Goal: Task Accomplishment & Management: Manage account settings

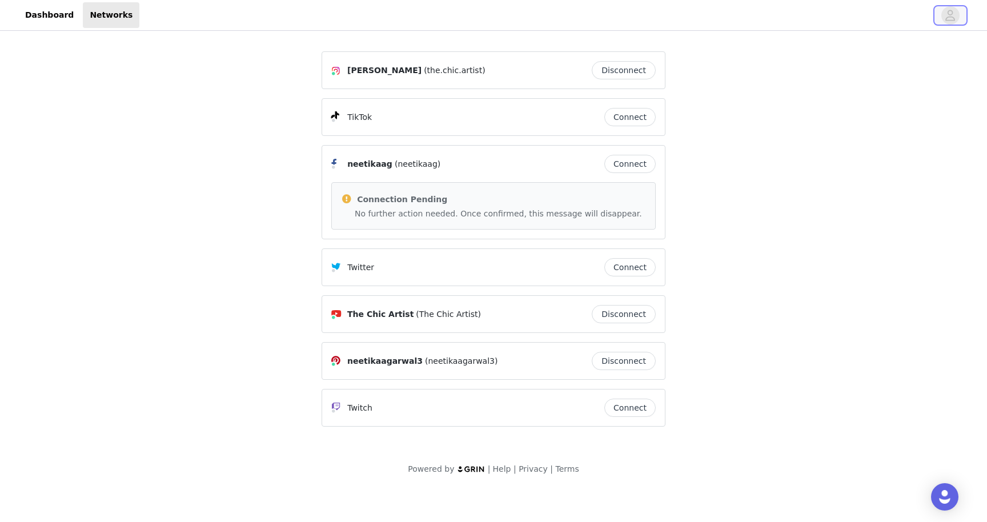
click at [947, 17] on icon "avatar" at bounding box center [951, 15] width 10 height 11
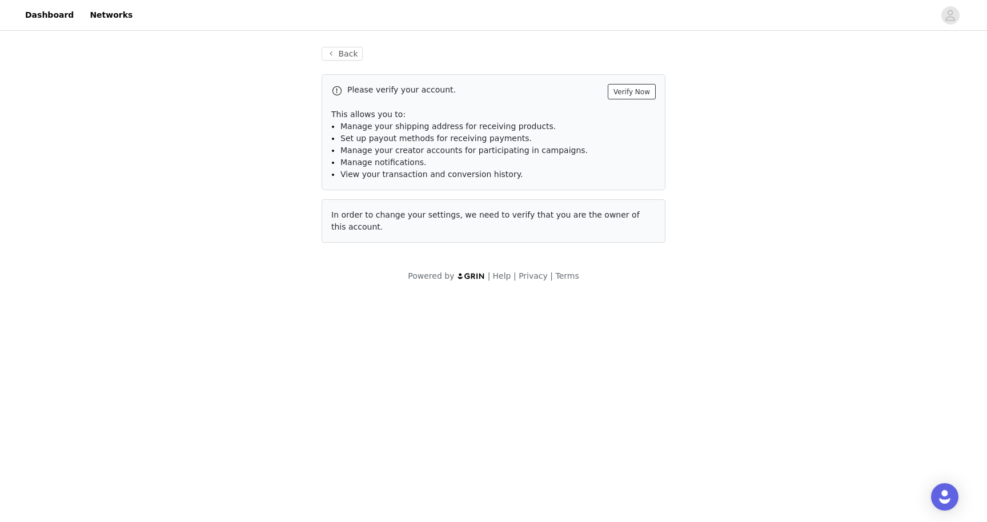
click at [648, 90] on button "Verify Now" at bounding box center [632, 91] width 48 height 15
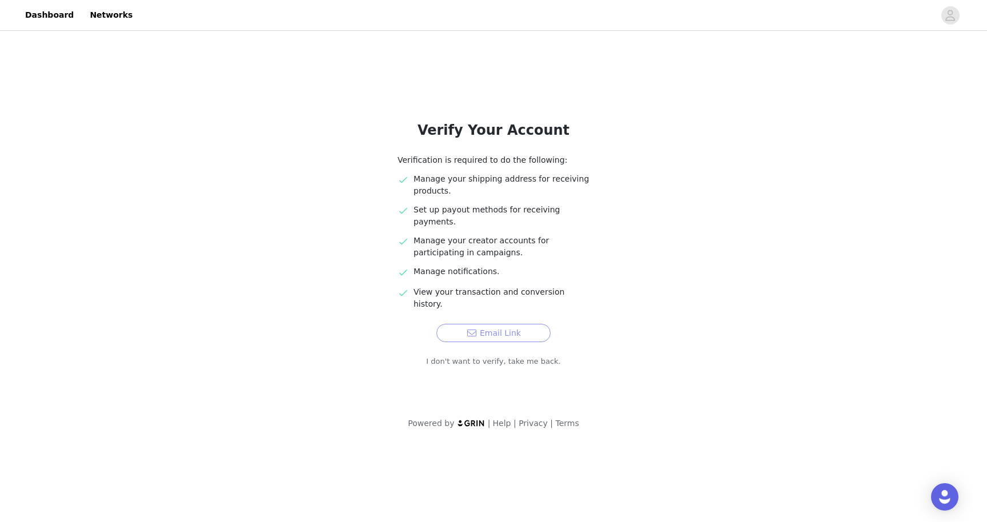
click at [512, 324] on button "Email Link" at bounding box center [493, 333] width 114 height 18
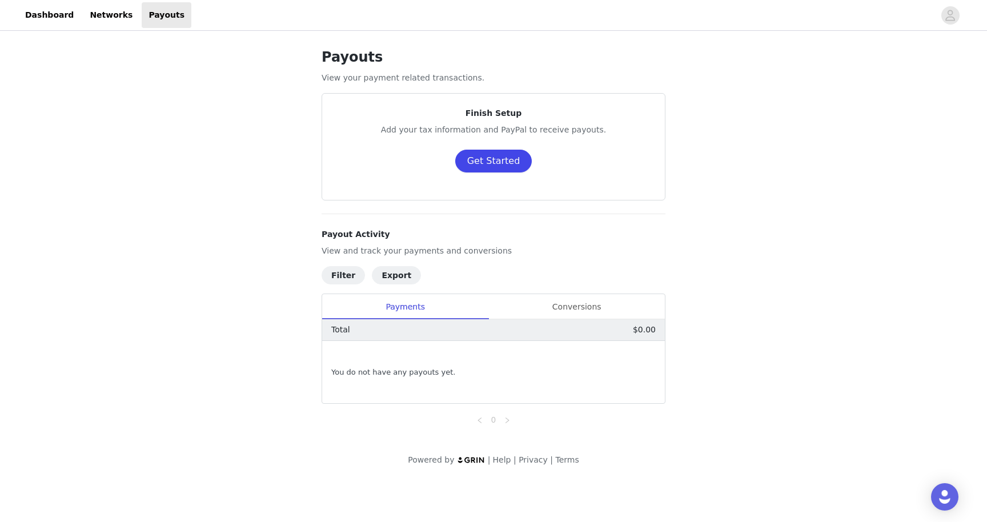
click at [497, 166] on button "Get Started" at bounding box center [493, 161] width 77 height 23
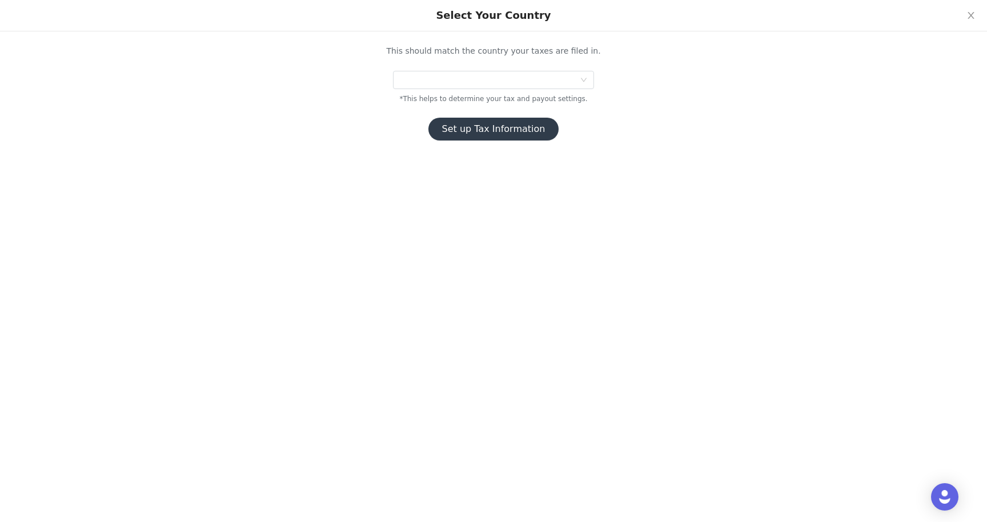
click at [535, 89] on div "This should match the country your taxes are filed in. *This helps to determine…" at bounding box center [493, 92] width 371 height 95
click at [539, 83] on div at bounding box center [490, 79] width 180 height 17
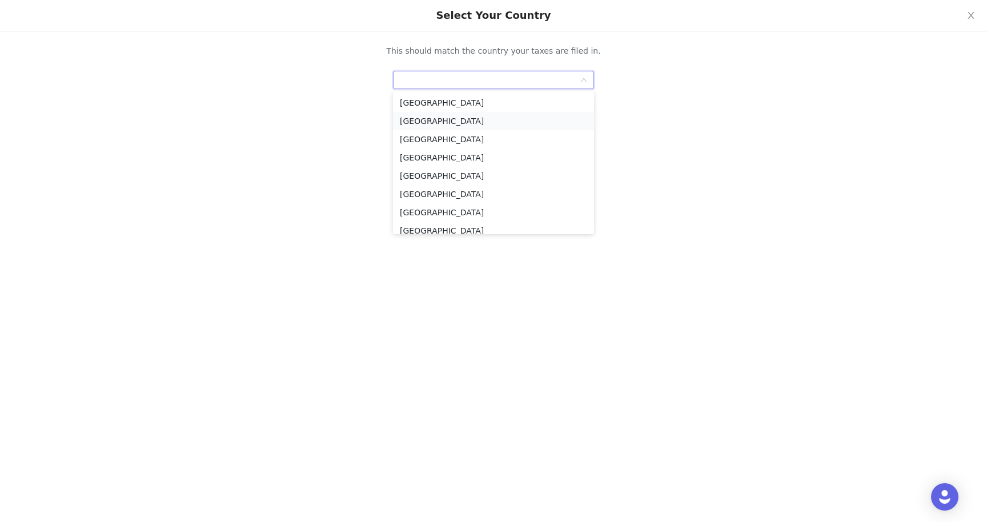
click at [441, 122] on li "[GEOGRAPHIC_DATA]" at bounding box center [493, 121] width 201 height 18
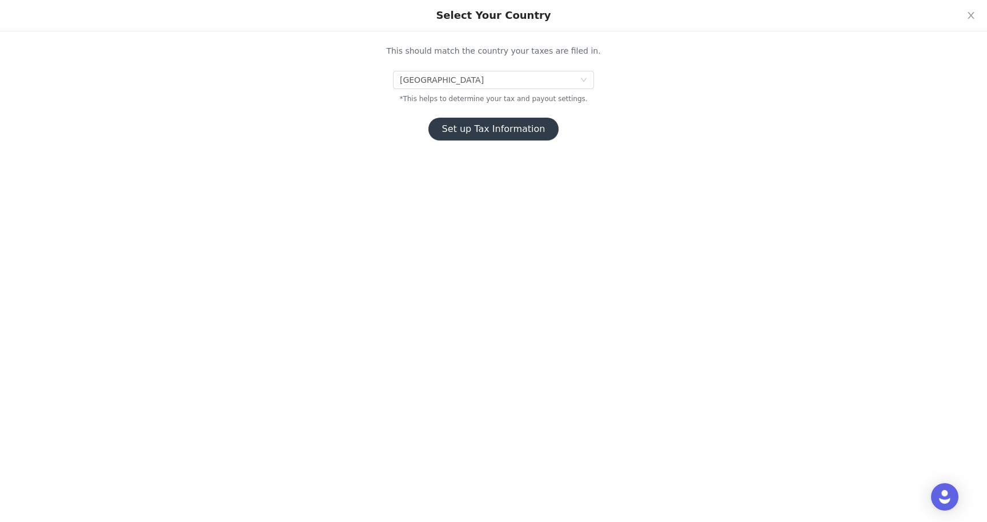
click at [509, 127] on button "Set up Tax Information" at bounding box center [493, 129] width 131 height 23
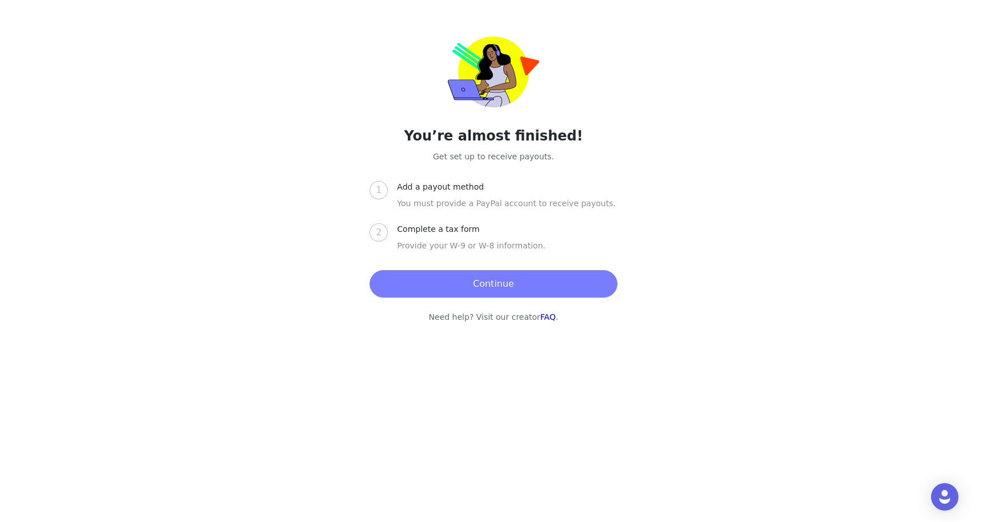
click at [513, 288] on button "Continue" at bounding box center [493, 283] width 247 height 27
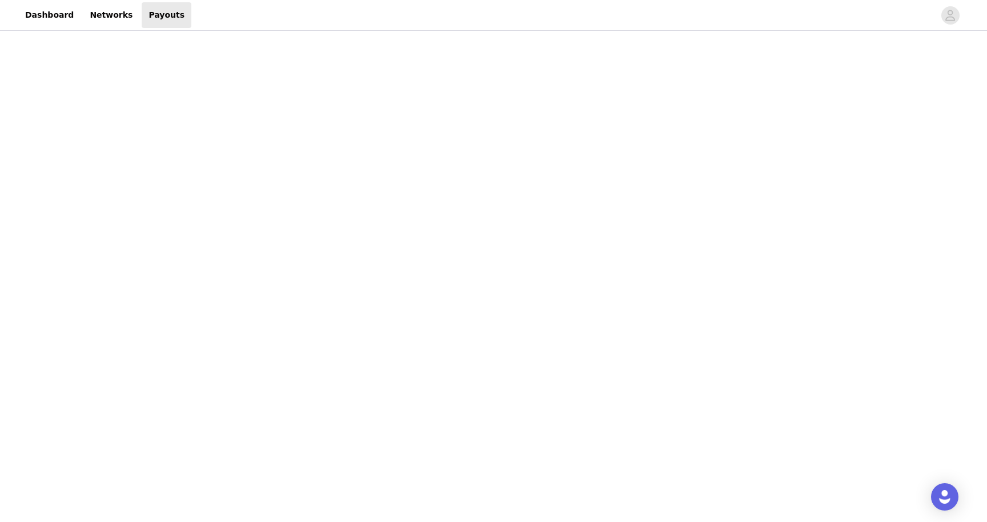
scroll to position [78, 0]
click at [705, 372] on div "Payouts View your payment related transactions. Payout Activity View and track …" at bounding box center [493, 388] width 987 height 866
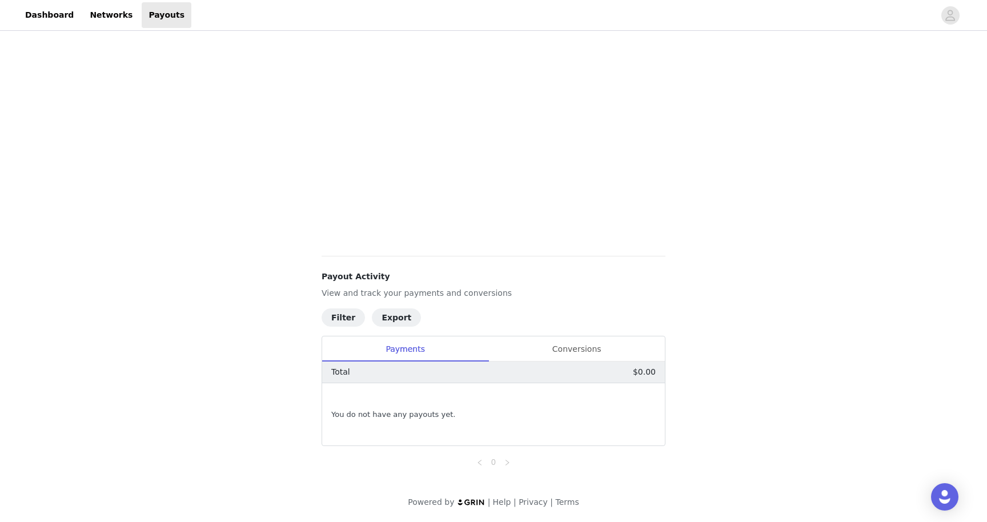
scroll to position [0, 0]
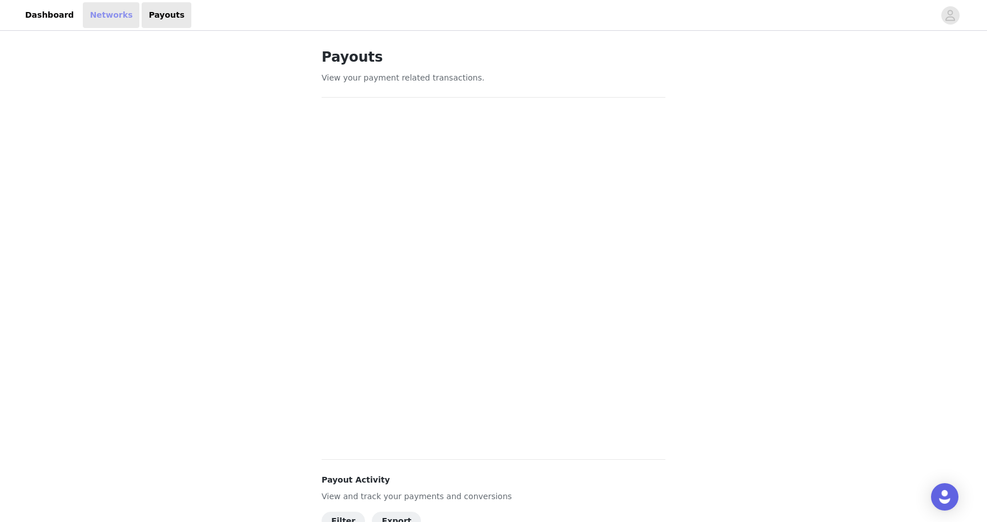
click at [88, 13] on link "Networks" at bounding box center [111, 15] width 57 height 26
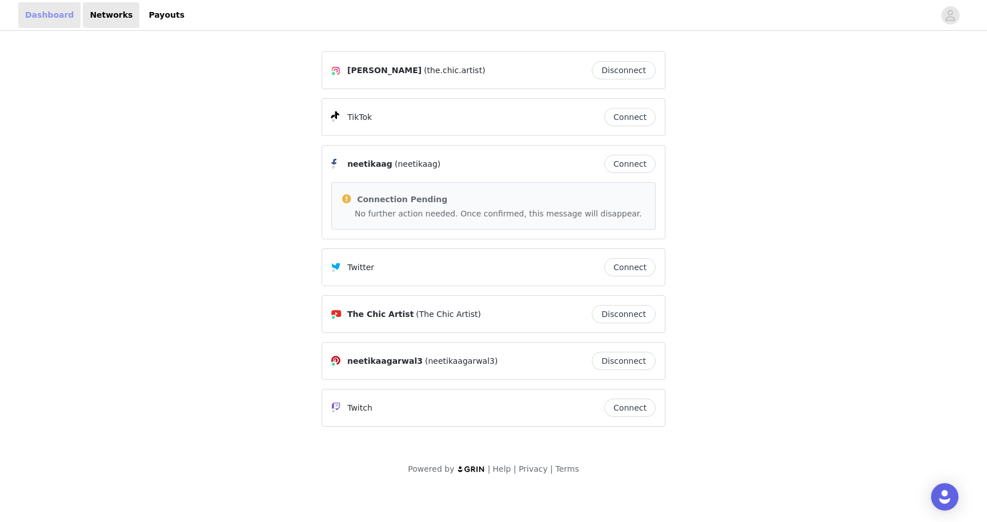
click at [55, 26] on link "Dashboard" at bounding box center [49, 15] width 62 height 26
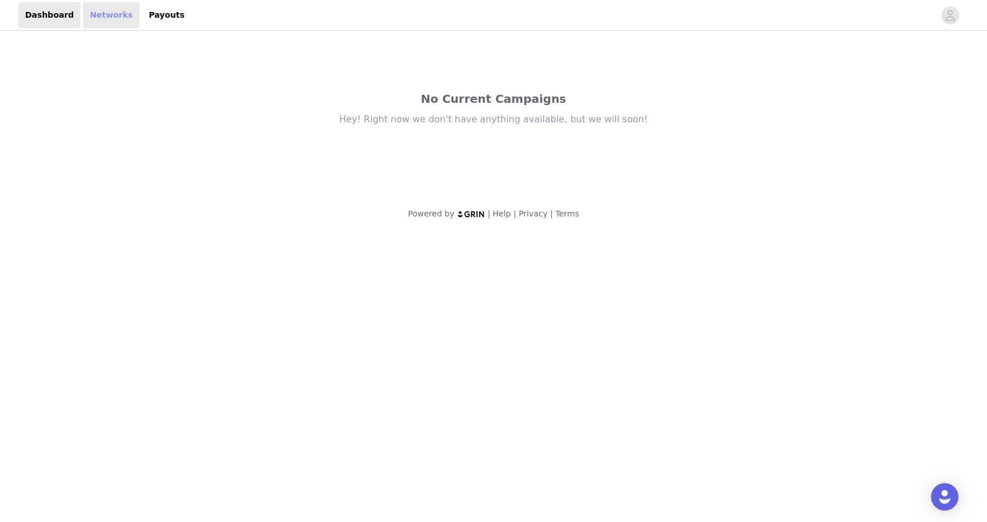
click at [83, 23] on link "Networks" at bounding box center [111, 15] width 57 height 26
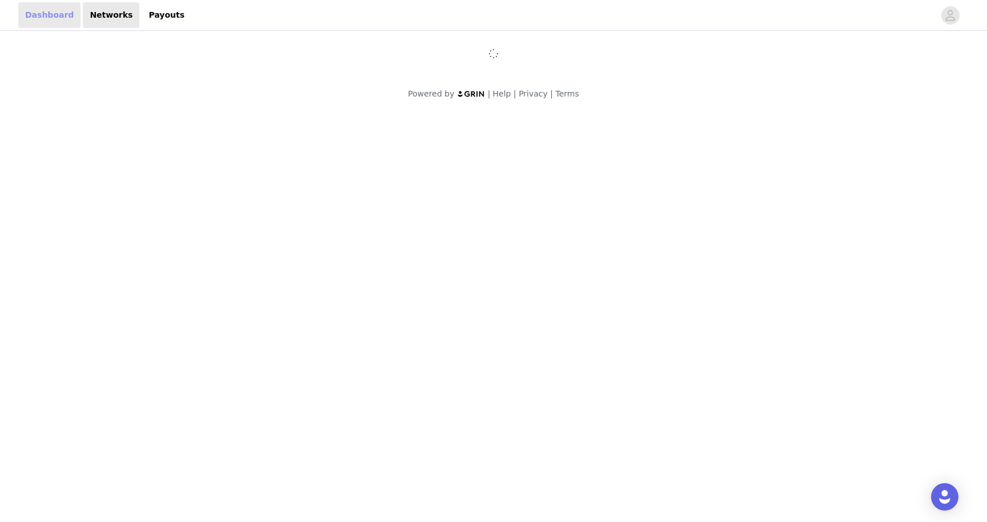
click at [46, 17] on link "Dashboard" at bounding box center [49, 15] width 62 height 26
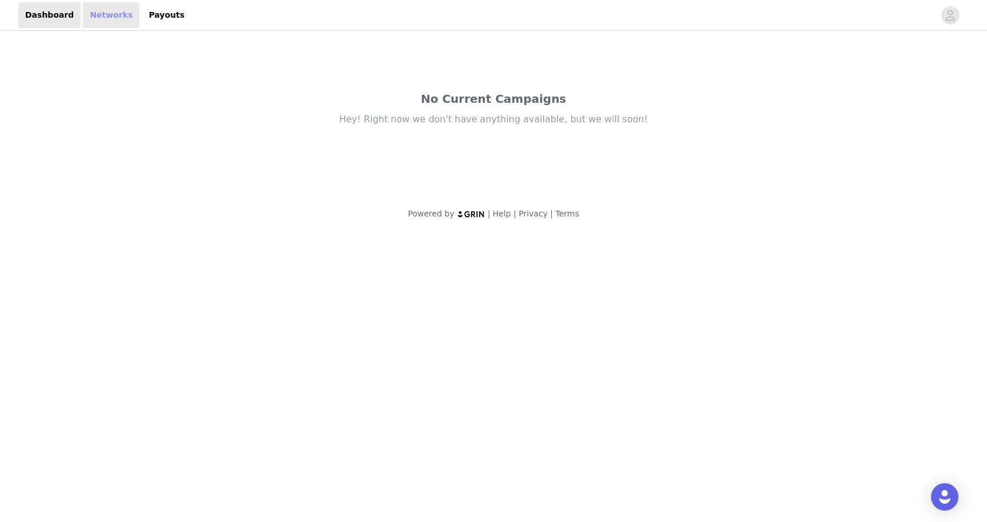
click at [101, 23] on link "Networks" at bounding box center [111, 15] width 57 height 26
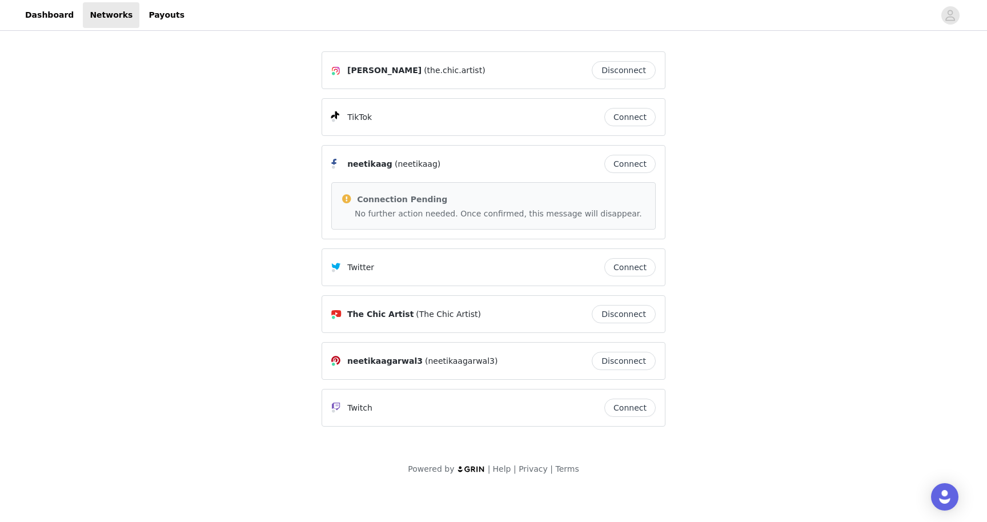
click at [99, 321] on div "Neetika Agarwal (the.chic.artist) Disconnect TikTok Connect neetikaag (neetikaa…" at bounding box center [493, 261] width 987 height 456
